Goal: Task Accomplishment & Management: Manage account settings

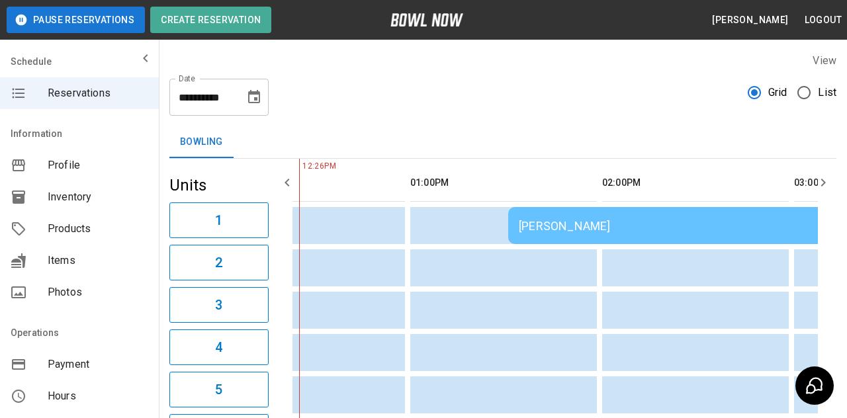
click at [708, 228] on div "[PERSON_NAME]" at bounding box center [699, 226] width 360 height 14
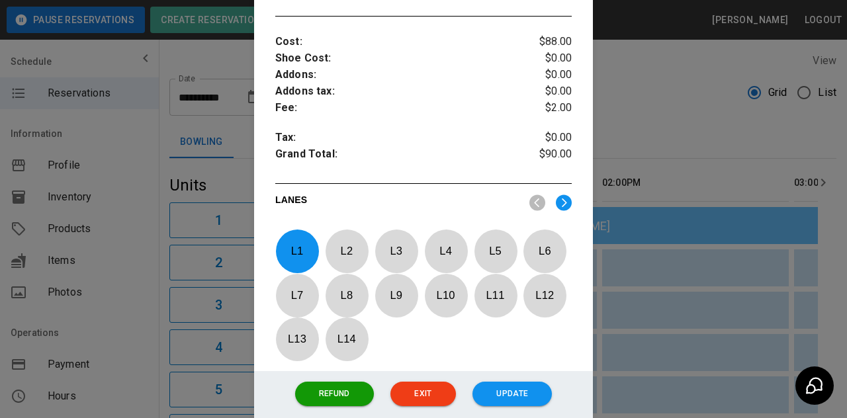
scroll to position [529, 0]
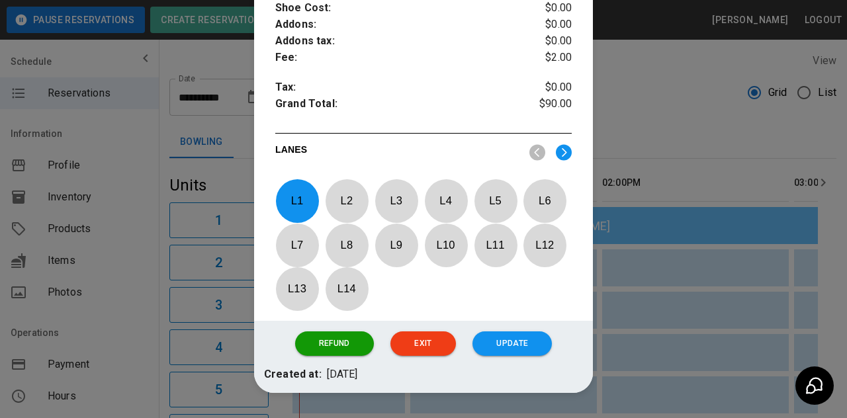
click at [290, 201] on p "L 1" at bounding box center [297, 200] width 44 height 31
click at [291, 247] on p "L 7" at bounding box center [297, 245] width 44 height 31
click at [508, 356] on button "Update" at bounding box center [511, 343] width 79 height 24
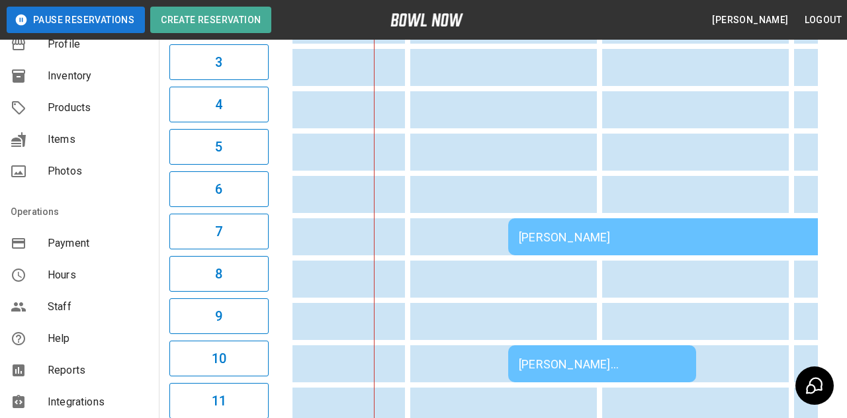
scroll to position [237, 0]
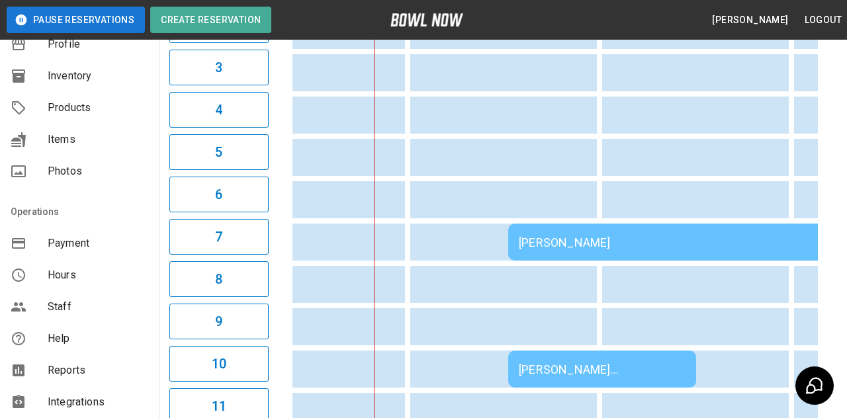
click at [529, 376] on div "[PERSON_NAME] [PERSON_NAME]" at bounding box center [602, 369] width 167 height 14
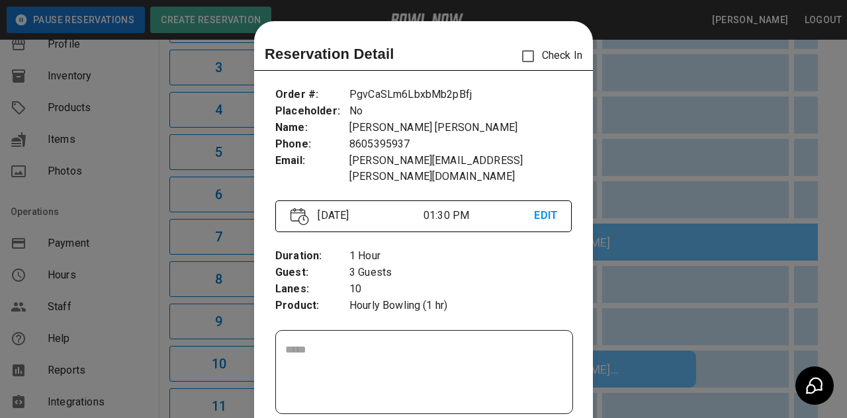
scroll to position [21, 0]
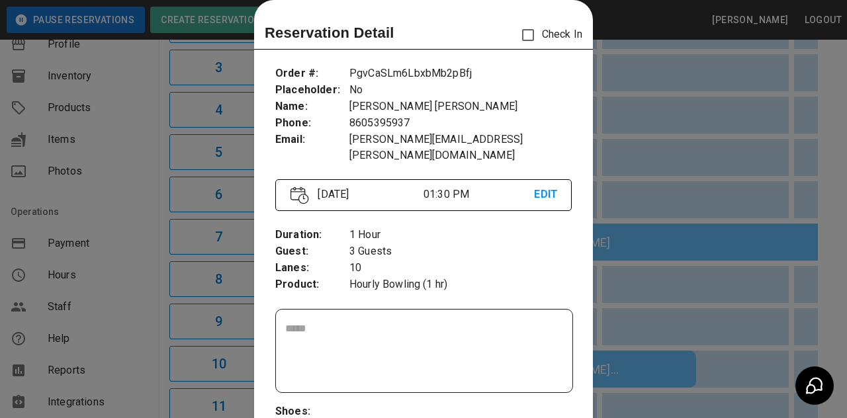
click at [205, 356] on div at bounding box center [423, 209] width 847 height 418
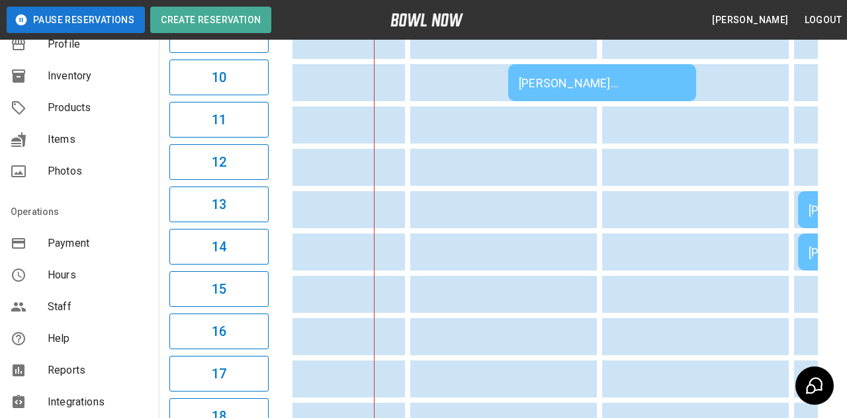
scroll to position [528, 0]
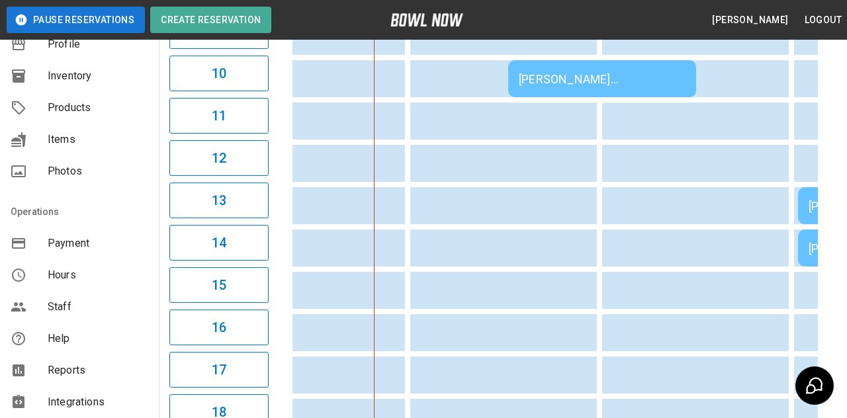
click at [538, 104] on td "sticky table" at bounding box center [529, 121] width 43 height 37
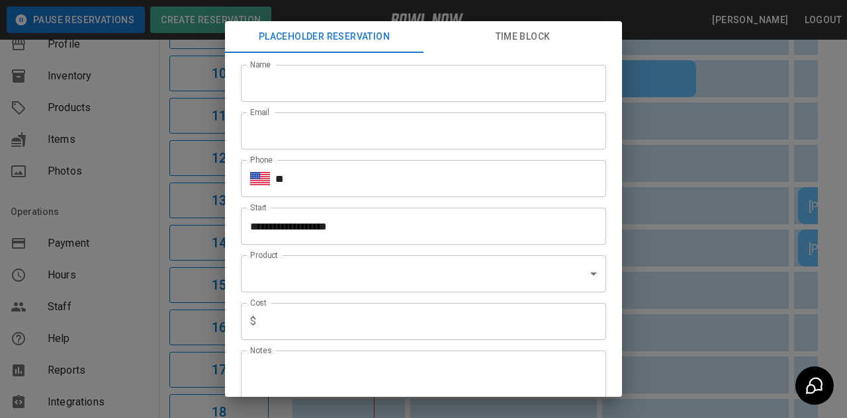
click at [695, 239] on div "**********" at bounding box center [423, 209] width 847 height 418
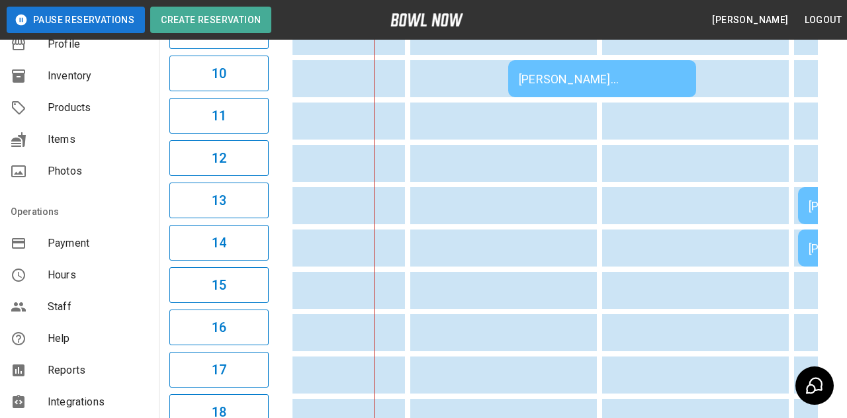
click at [656, 83] on div "[PERSON_NAME] [PERSON_NAME]" at bounding box center [602, 79] width 167 height 14
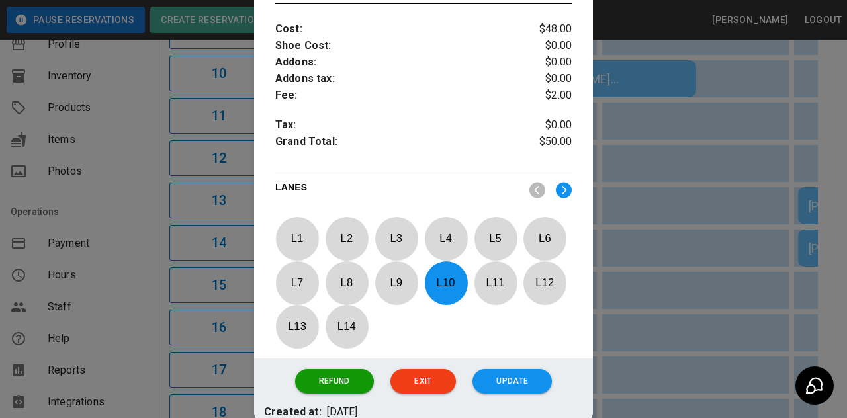
scroll to position [511, 0]
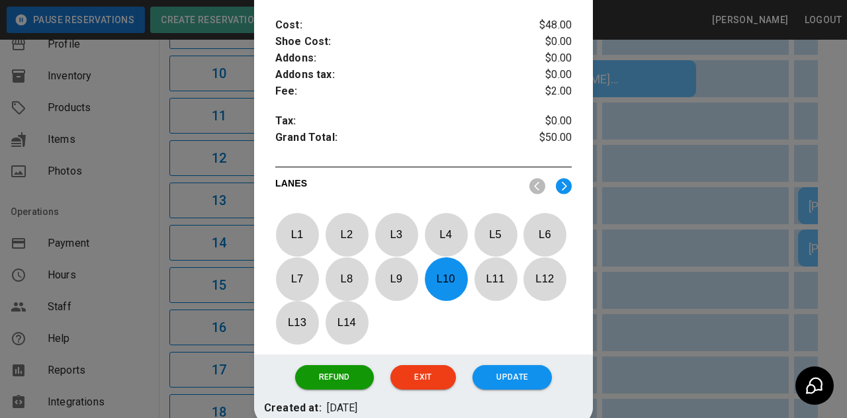
click at [443, 269] on p "L 10" at bounding box center [446, 278] width 44 height 31
click at [564, 179] on img at bounding box center [564, 186] width 16 height 17
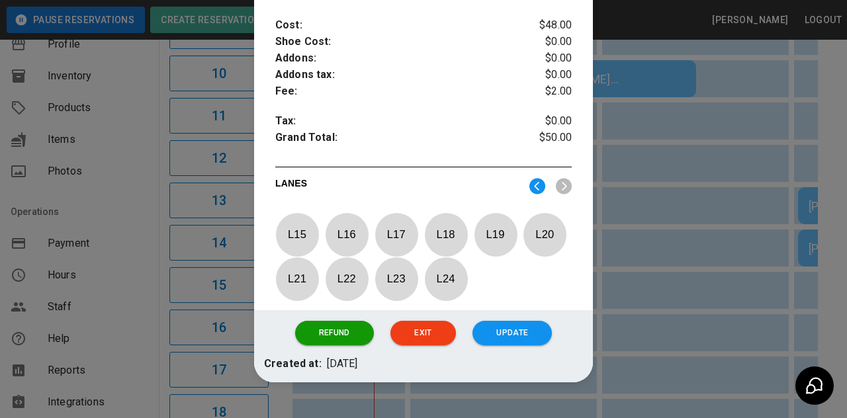
scroll to position [472, 0]
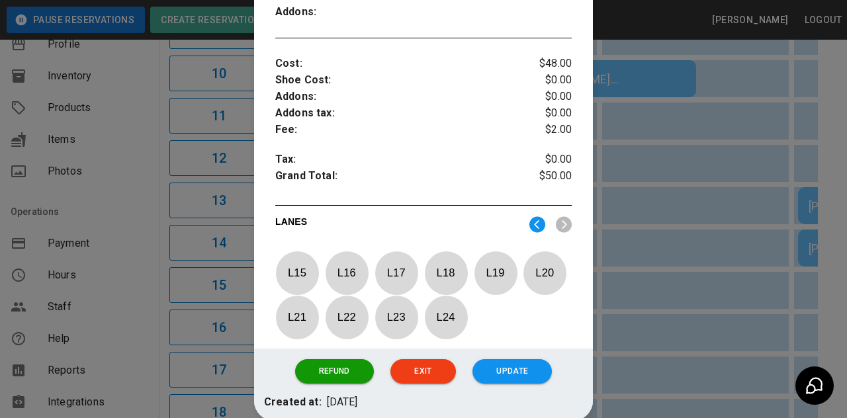
click at [437, 267] on p "L 18" at bounding box center [446, 272] width 44 height 31
click at [517, 368] on button "Update" at bounding box center [511, 371] width 79 height 24
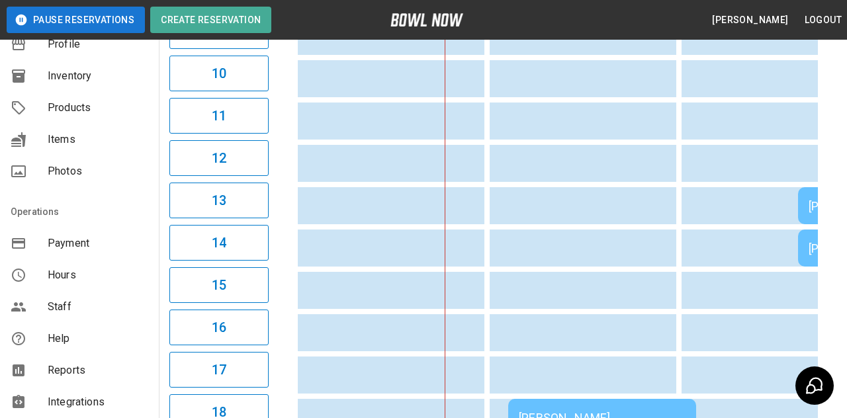
scroll to position [0, 192]
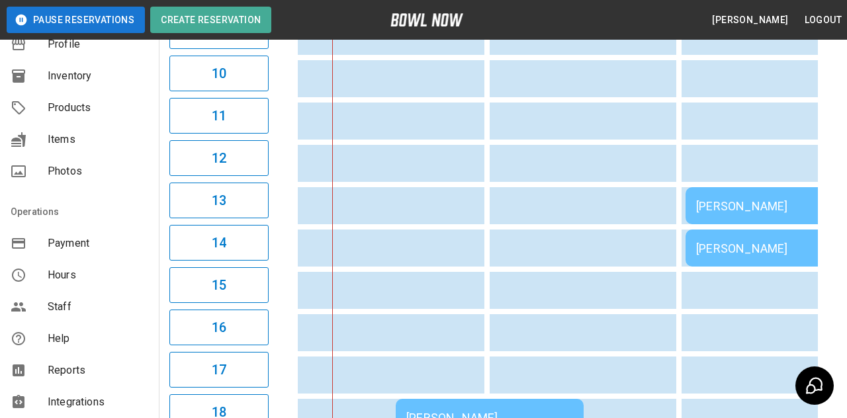
click at [552, 417] on div "[PERSON_NAME] [PERSON_NAME]" at bounding box center [489, 418] width 167 height 14
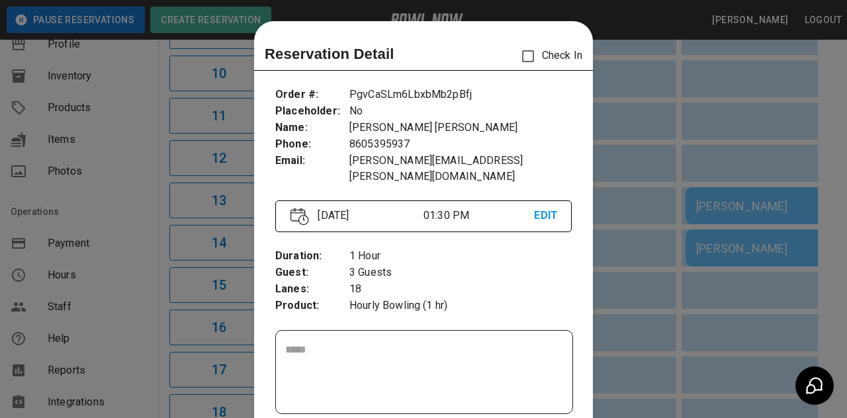
scroll to position [21, 0]
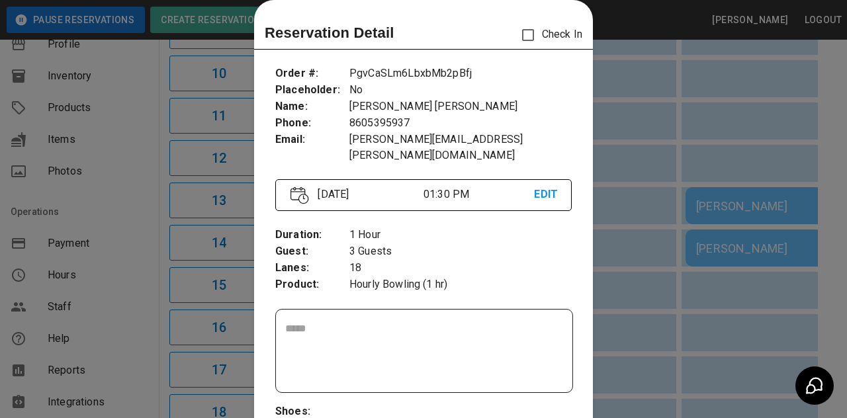
click at [550, 37] on p "Check In" at bounding box center [548, 35] width 68 height 28
click at [709, 379] on div at bounding box center [423, 209] width 847 height 418
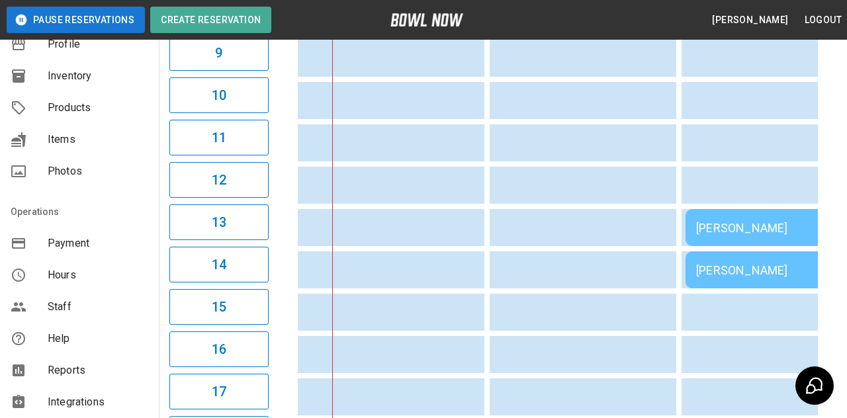
scroll to position [287, 0]
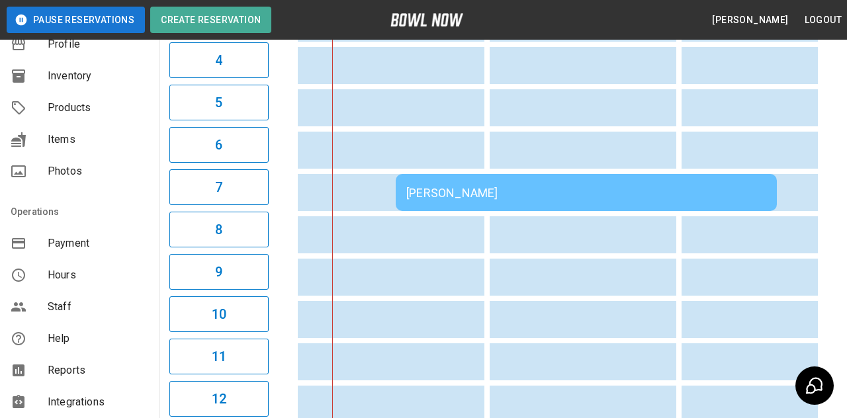
click at [440, 201] on td "[PERSON_NAME]" at bounding box center [586, 192] width 381 height 37
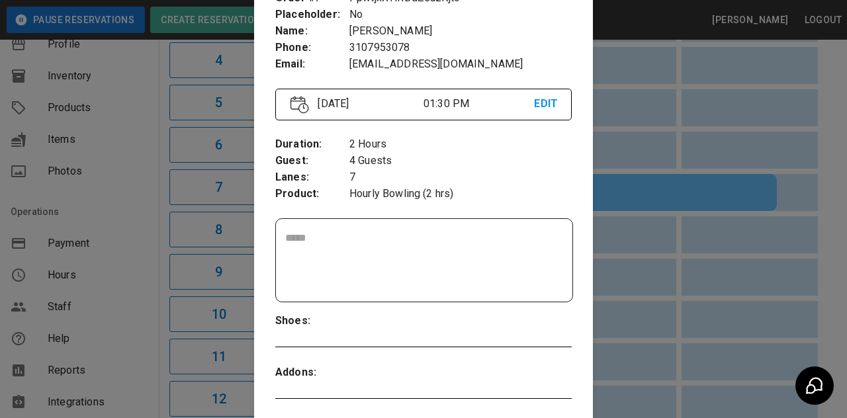
scroll to position [131, 0]
